Goal: Task Accomplishment & Management: Complete application form

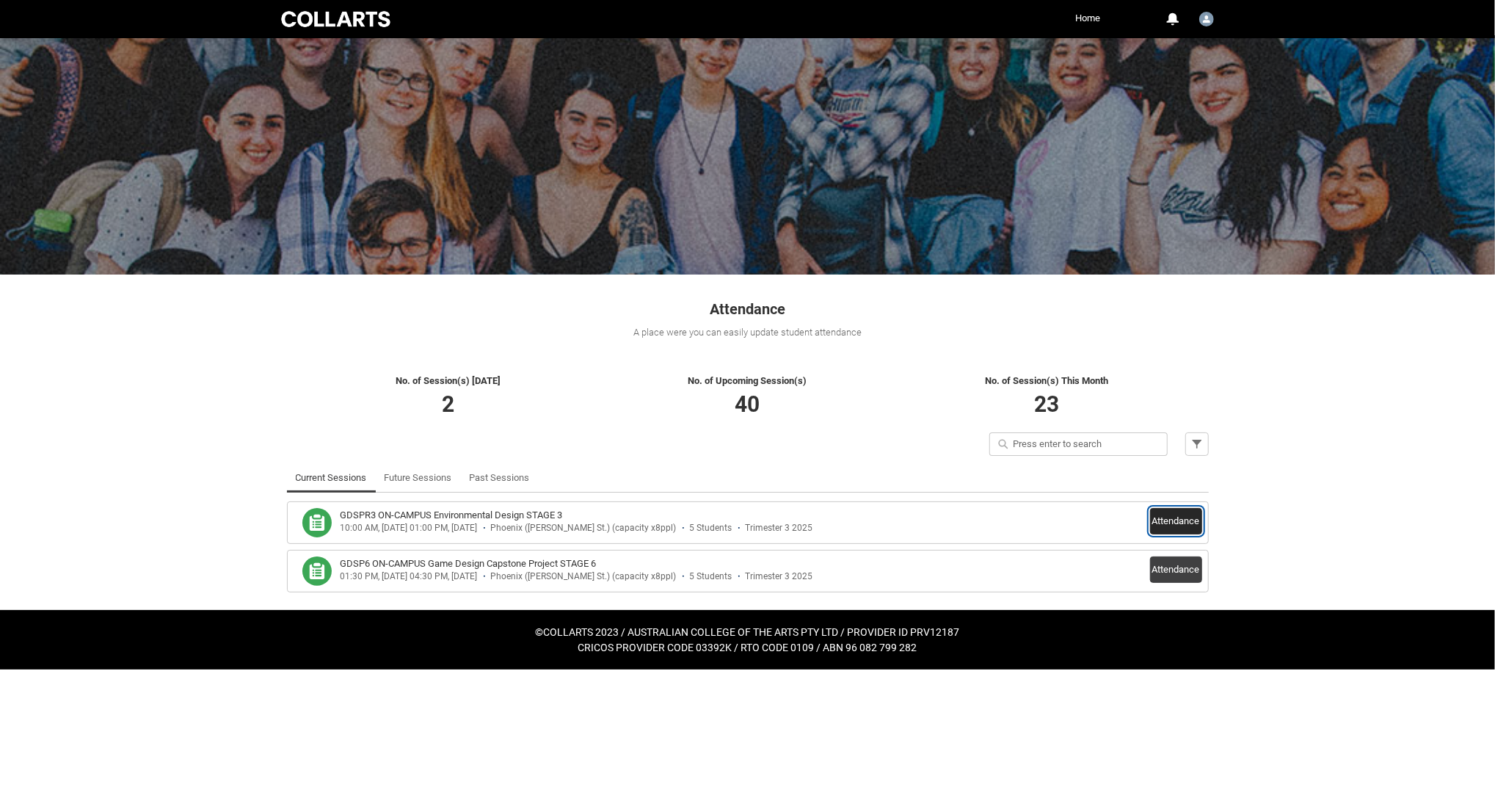
click at [1181, 514] on button "Attendance" at bounding box center [1176, 521] width 52 height 26
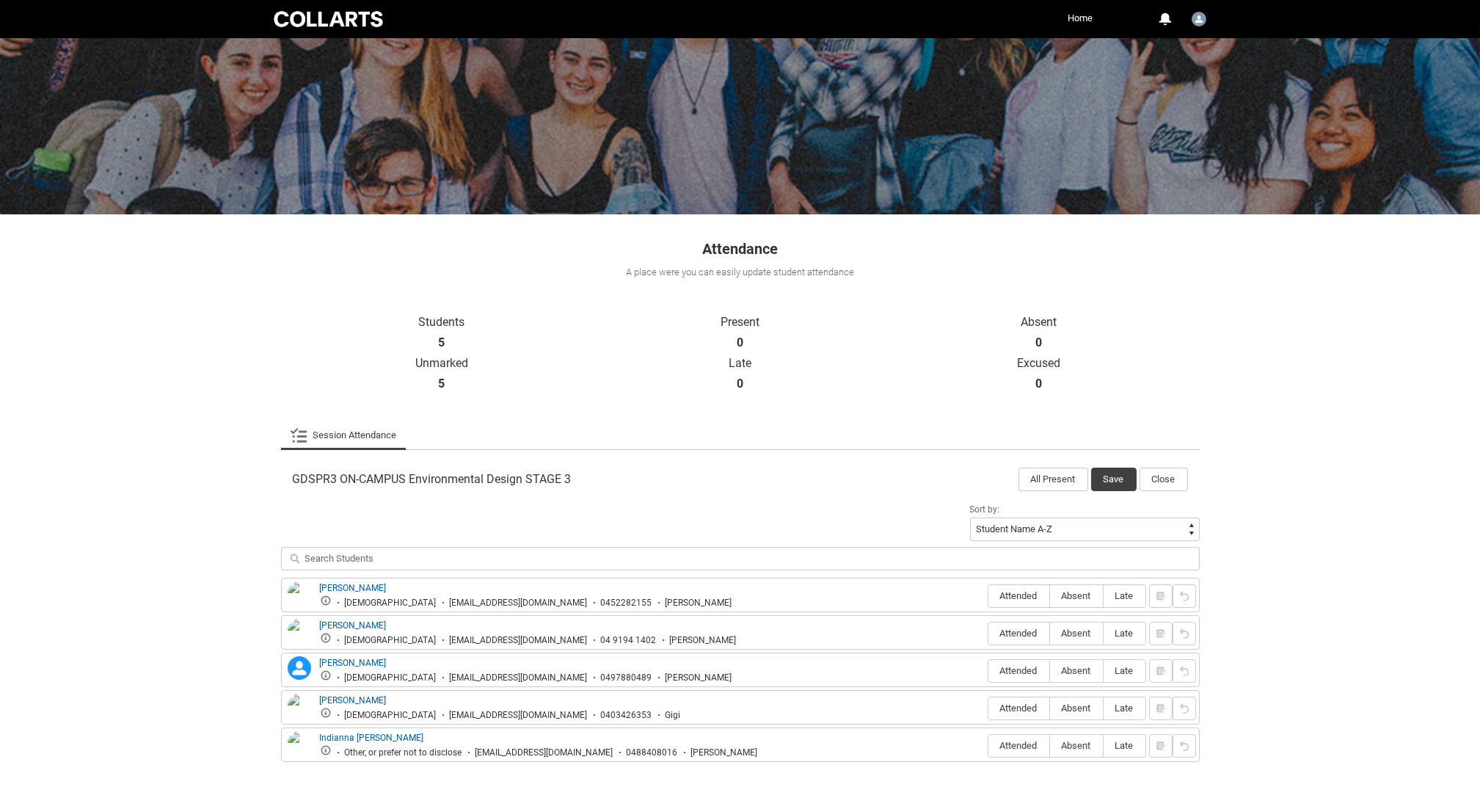
scroll to position [123, 0]
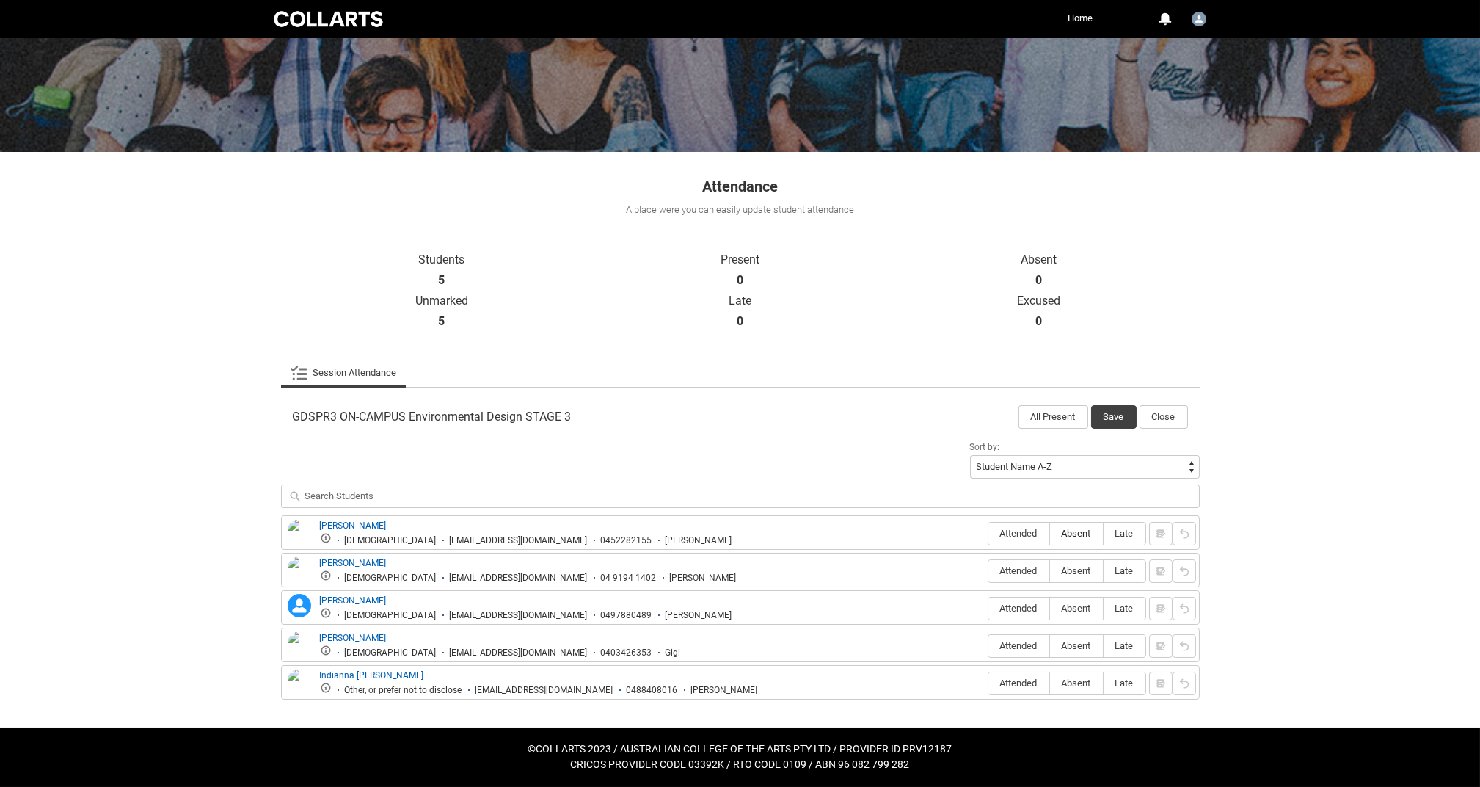
click at [1072, 529] on span "Absent" at bounding box center [1076, 533] width 53 height 11
click at [1050, 533] on input "Absent" at bounding box center [1049, 533] width 1 height 1
type lightning-radio-group "Absent"
radio input "true"
click at [1017, 569] on span "Attended" at bounding box center [1018, 570] width 61 height 11
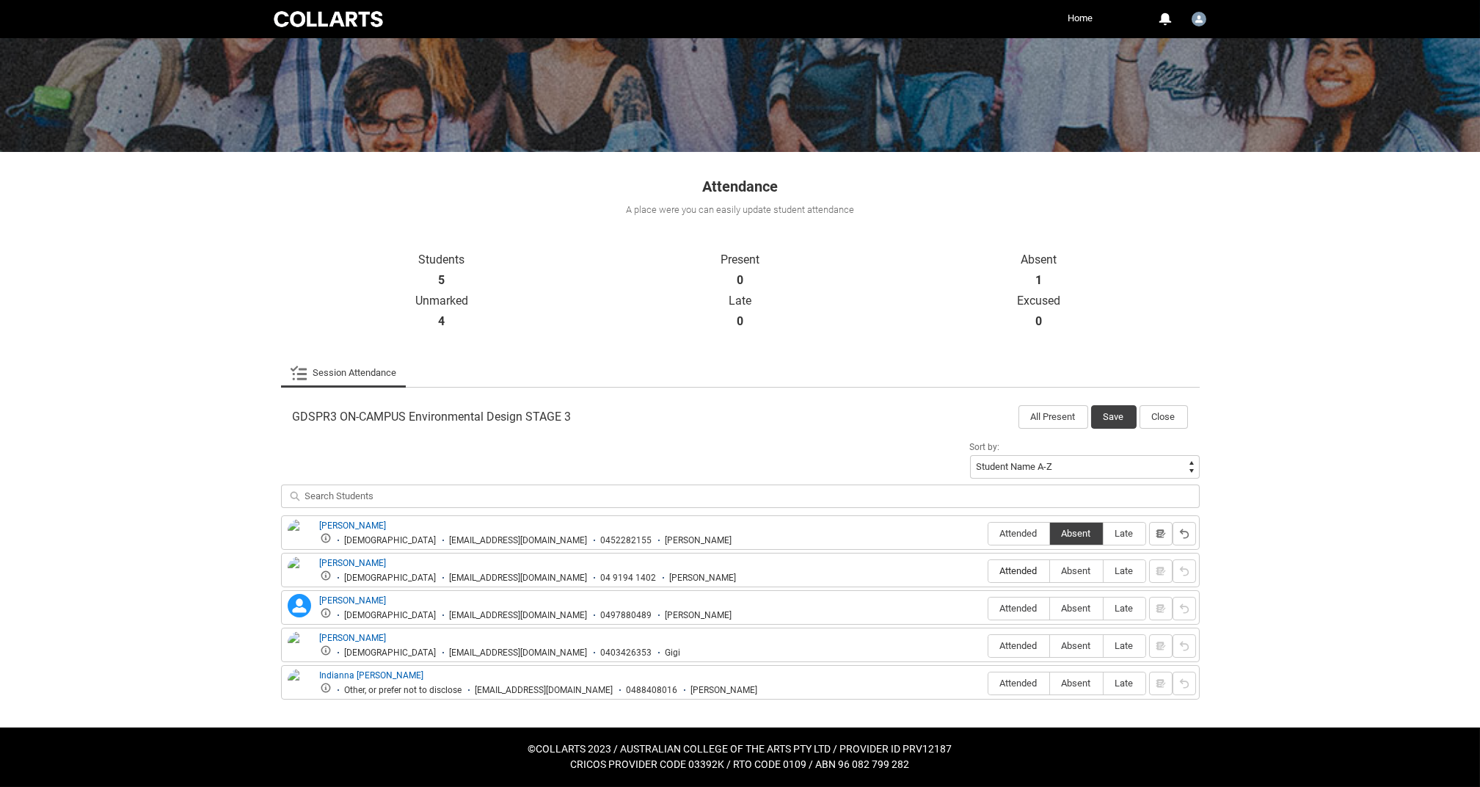
click at [988, 570] on input "Attended" at bounding box center [988, 570] width 1 height 1
type lightning-radio-group "Attended"
radio input "true"
click at [1021, 607] on span "Attended" at bounding box center [1018, 607] width 61 height 11
click at [988, 608] on input "Attended" at bounding box center [988, 608] width 1 height 1
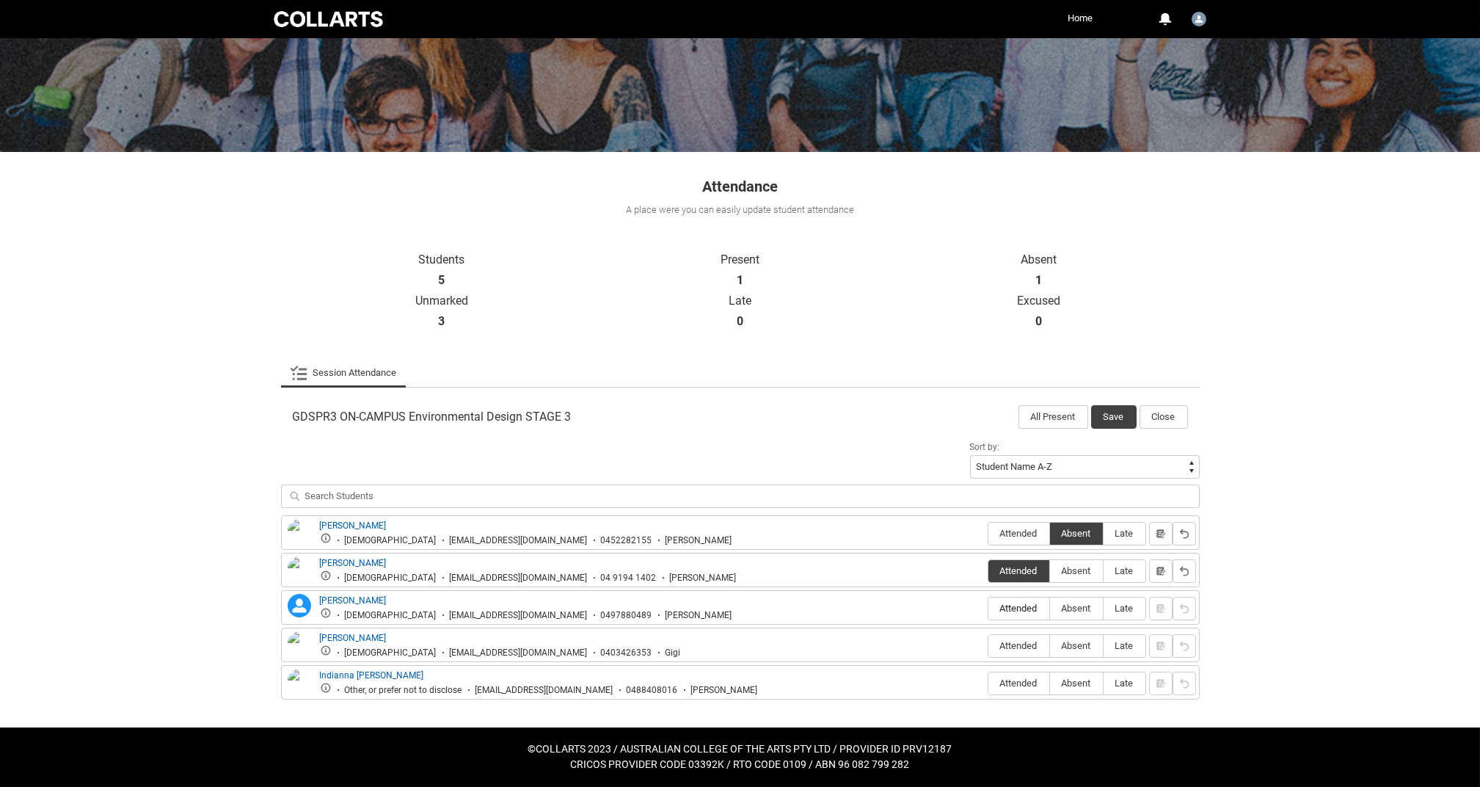
type lightning-radio-group "Attended"
radio input "true"
click at [1073, 646] on span "Absent" at bounding box center [1076, 645] width 53 height 11
click at [1050, 646] on input "Absent" at bounding box center [1049, 645] width 1 height 1
type lightning-radio-group "Absent"
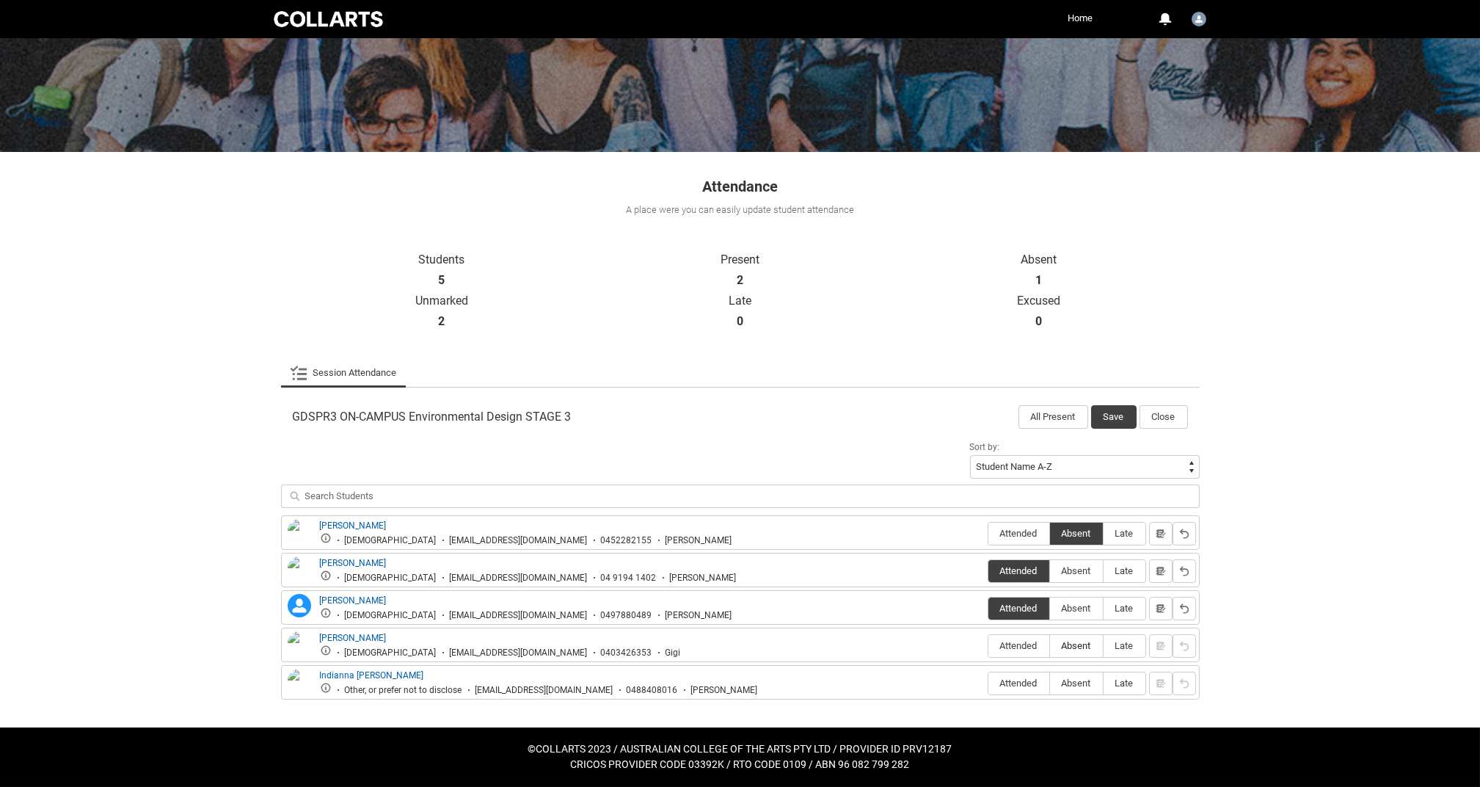
radio input "true"
click at [1084, 681] on span "Absent" at bounding box center [1076, 682] width 53 height 11
click at [1050, 682] on input "Absent" at bounding box center [1049, 682] width 1 height 1
type lightning-radio-group "Absent"
radio input "true"
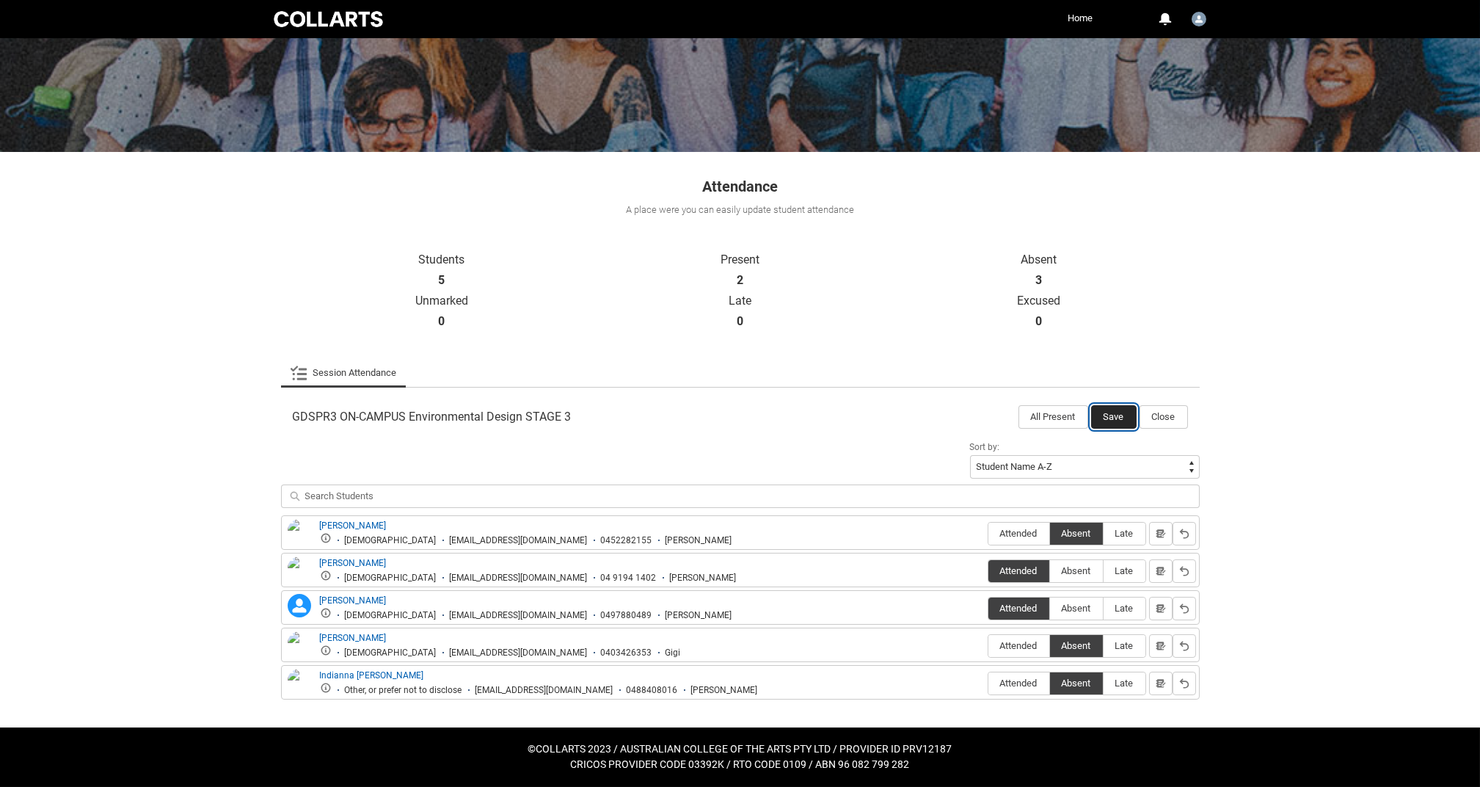
click at [1105, 420] on button "Save" at bounding box center [1113, 416] width 45 height 23
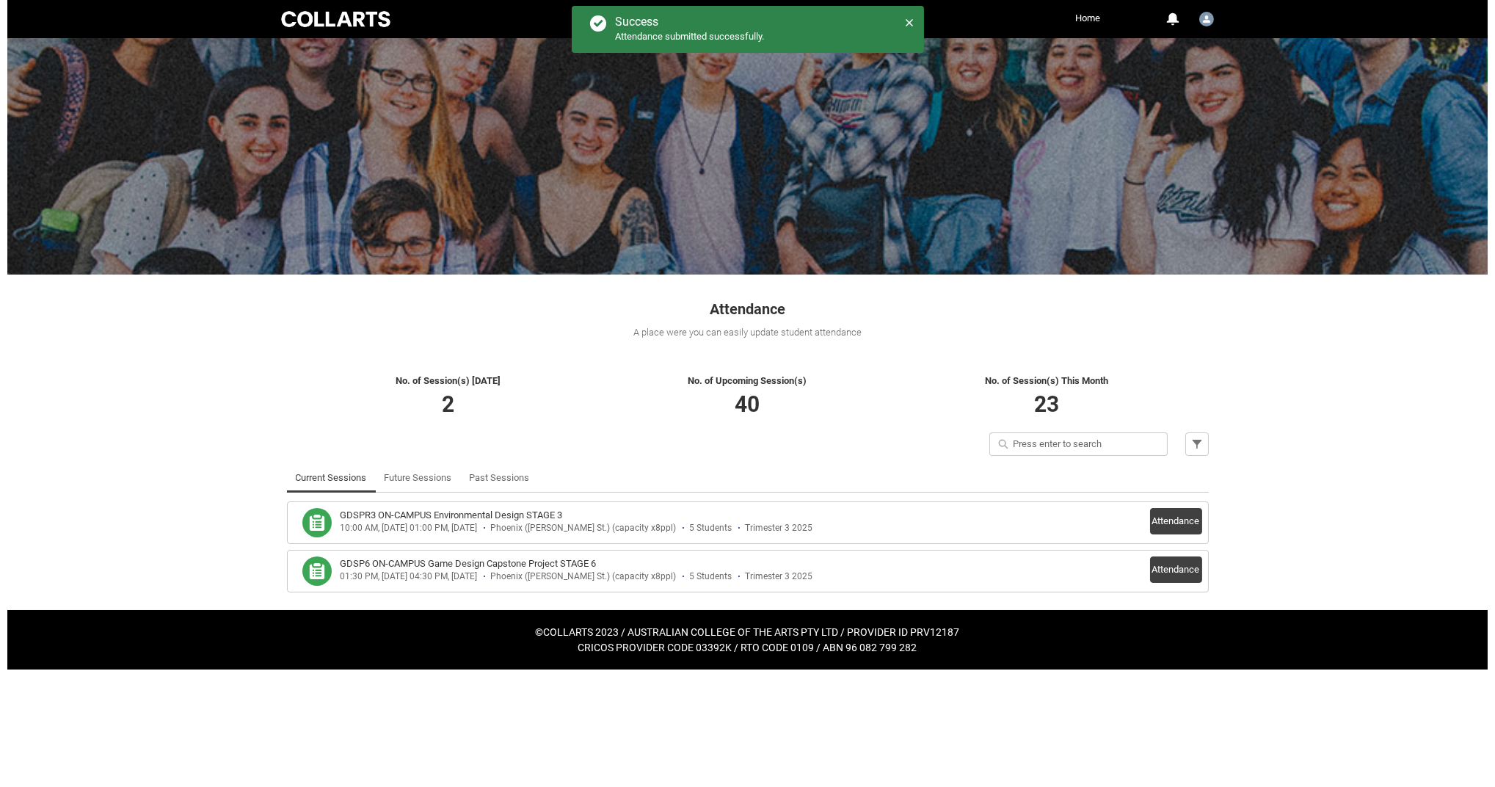
scroll to position [0, 0]
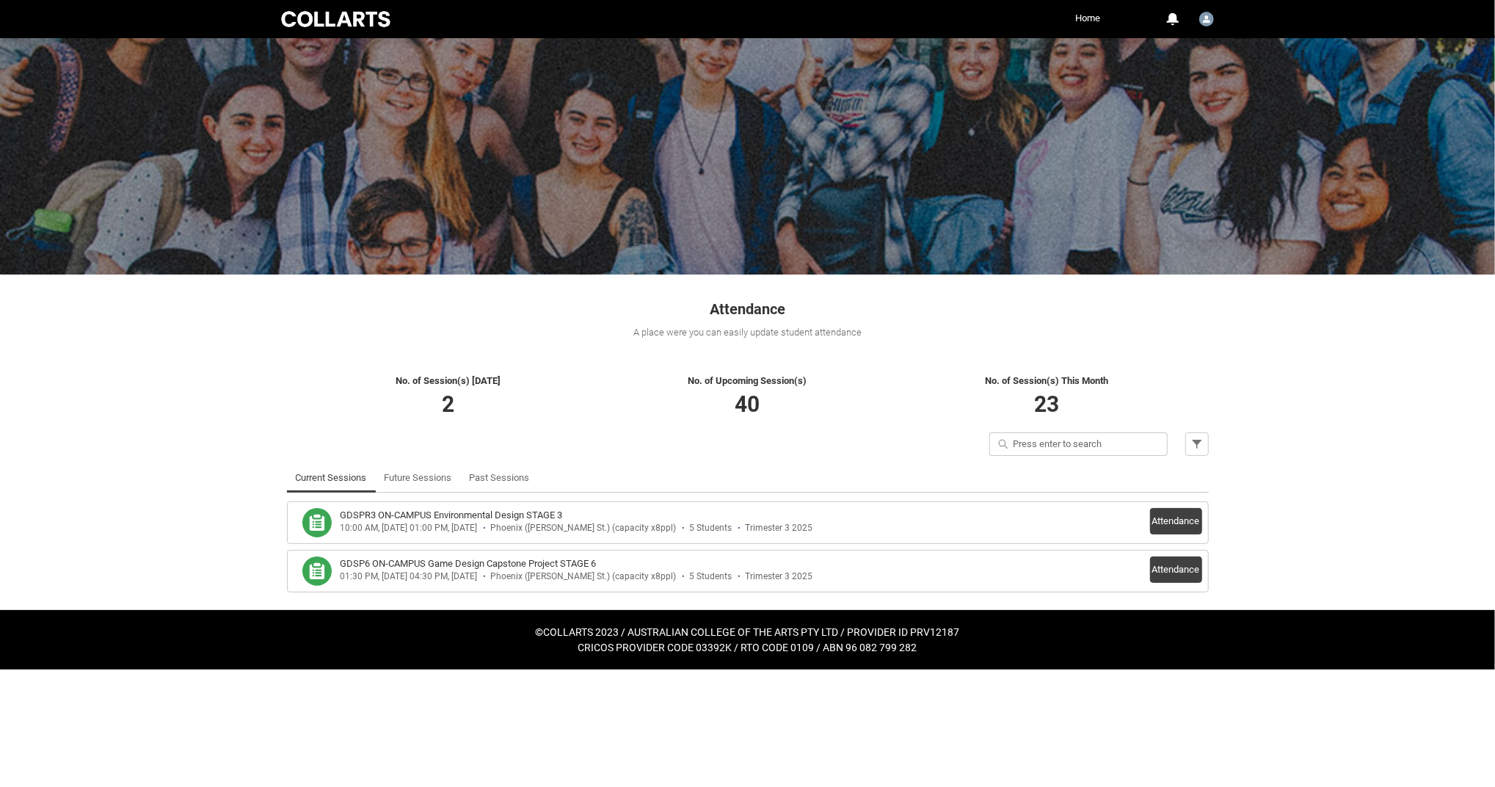
click at [392, 302] on h1 "Attendance" at bounding box center [748, 301] width 922 height 37
